Goal: Navigation & Orientation: Find specific page/section

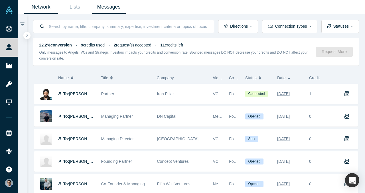
click at [34, 2] on link "Network" at bounding box center [41, 6] width 34 height 13
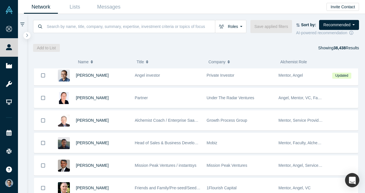
scroll to position [45, 0]
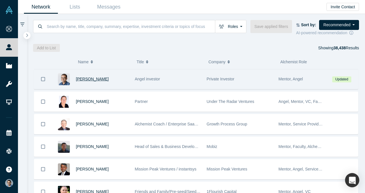
click at [86, 78] on span "[PERSON_NAME]" at bounding box center [92, 79] width 33 height 5
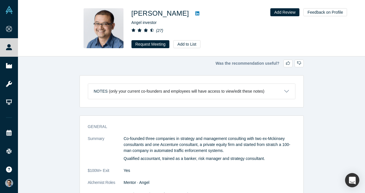
click at [195, 14] on icon at bounding box center [197, 13] width 4 height 5
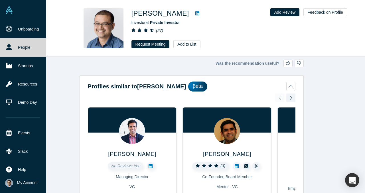
click at [11, 50] on icon at bounding box center [9, 47] width 6 height 6
